Goal: Find specific fact: Find specific fact

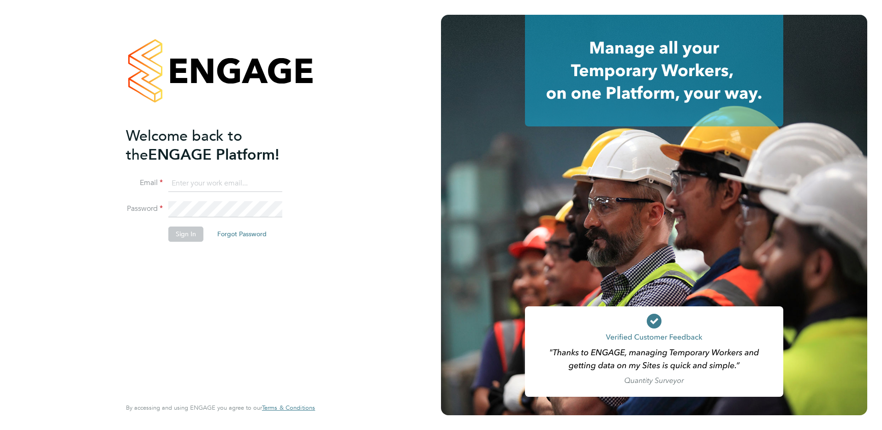
type input "[EMAIL_ADDRESS][DOMAIN_NAME]"
click at [180, 234] on button "Sign In" at bounding box center [185, 233] width 35 height 15
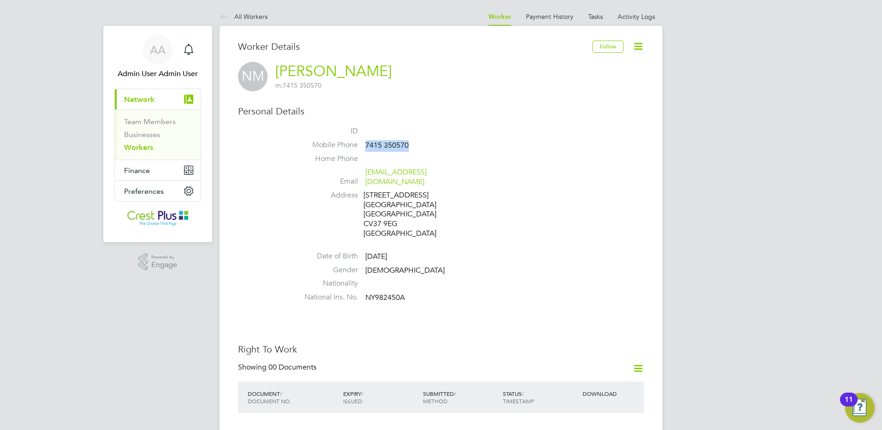
drag, startPoint x: 405, startPoint y: 148, endPoint x: 367, endPoint y: 144, distance: 38.4
click at [367, 144] on li "Mobile Phone 7415 350570" at bounding box center [468, 147] width 351 height 14
copy span "7415 350570"
